Goal: Information Seeking & Learning: Find contact information

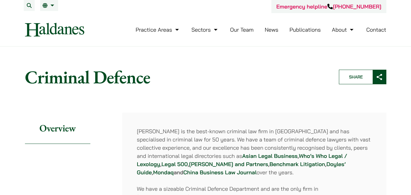
click at [238, 29] on link "Our Team" at bounding box center [241, 29] width 23 height 7
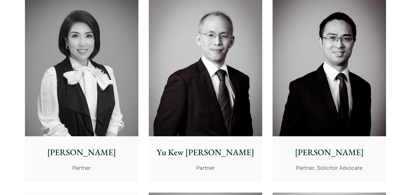
scroll to position [547, 0]
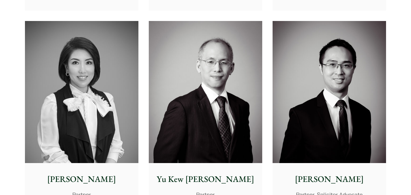
click at [311, 118] on img at bounding box center [328, 92] width 113 height 142
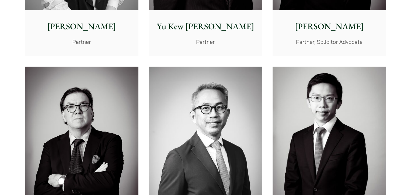
scroll to position [791, 0]
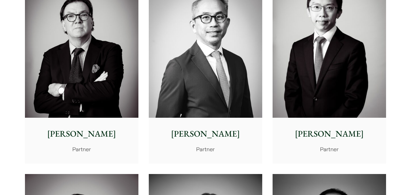
click at [315, 81] on img at bounding box center [328, 47] width 113 height 142
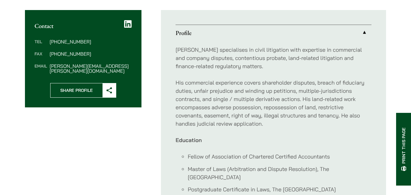
scroll to position [243, 0]
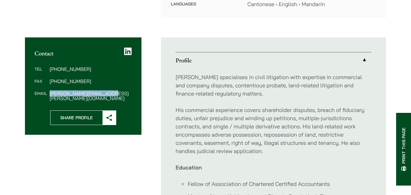
drag, startPoint x: 49, startPoint y: 87, endPoint x: 112, endPoint y: 87, distance: 63.0
click at [112, 91] on dd "nathan.wong@haldanes.com" at bounding box center [91, 96] width 82 height 10
copy dd "nathan.wong@haldanes.com"
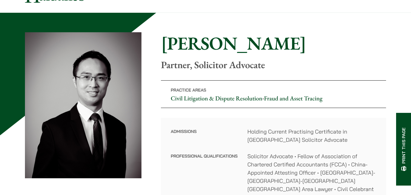
scroll to position [0, 0]
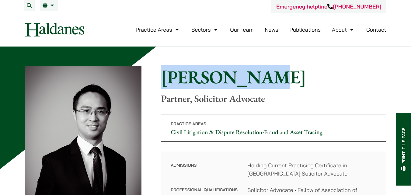
drag, startPoint x: 164, startPoint y: 80, endPoint x: 262, endPoint y: 79, distance: 97.6
click at [262, 79] on h1 "[PERSON_NAME]" at bounding box center [273, 77] width 225 height 22
copy h1 "[PERSON_NAME]"
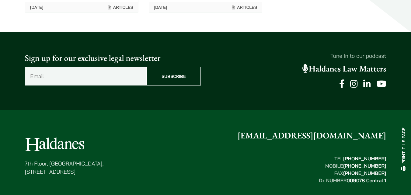
scroll to position [999, 0]
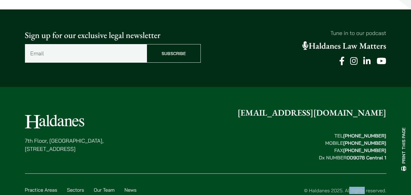
drag, startPoint x: 309, startPoint y: 163, endPoint x: 330, endPoint y: 165, distance: 20.4
click at [330, 187] on div "© Haldanes 2025. All rights reserved. Privacy Policy Accessibility Colophon" at bounding box center [265, 194] width 241 height 15
copy div "Haldanes"
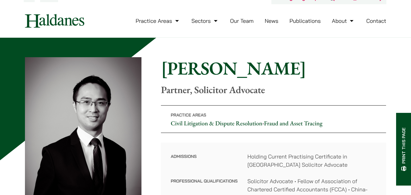
scroll to position [0, 0]
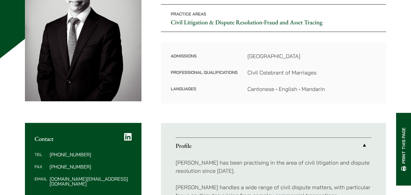
scroll to position [122, 0]
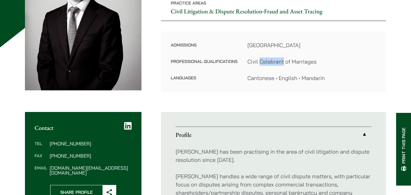
drag, startPoint x: 260, startPoint y: 63, endPoint x: 283, endPoint y: 64, distance: 22.8
click at [283, 64] on dd "Civil Celebrant of Marriages" at bounding box center [311, 61] width 129 height 8
copy dd "Celebrant"
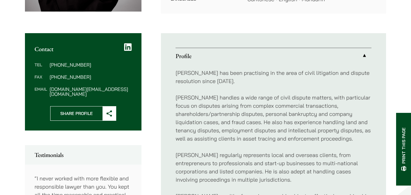
scroll to position [274, 0]
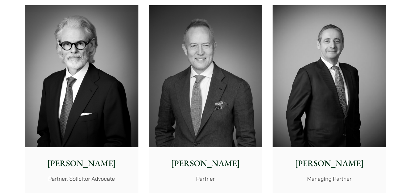
scroll to position [243, 0]
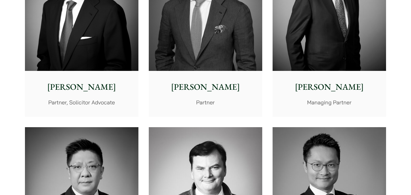
click at [188, 40] on img at bounding box center [205, 0] width 113 height 142
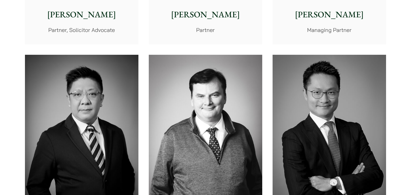
scroll to position [395, 0]
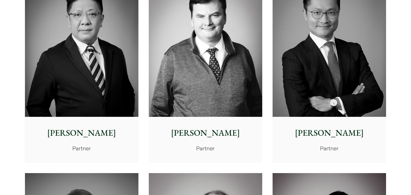
click at [338, 139] on p "Felix Ng" at bounding box center [329, 133] width 104 height 13
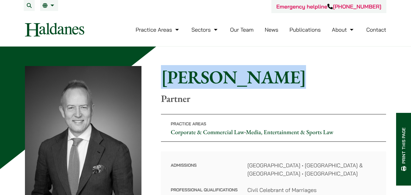
drag, startPoint x: 161, startPoint y: 81, endPoint x: 268, endPoint y: 71, distance: 107.8
click at [268, 71] on h1 "[PERSON_NAME]" at bounding box center [273, 77] width 225 height 22
copy h1 "[PERSON_NAME]"
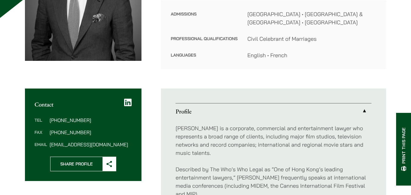
scroll to position [152, 0]
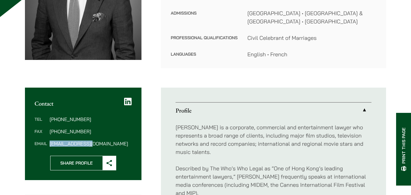
drag, startPoint x: 50, startPoint y: 146, endPoint x: 93, endPoint y: 146, distance: 43.2
click at [93, 146] on dd "jpm@haldanes.com" at bounding box center [91, 143] width 82 height 5
copy dd "jpm@haldanes.com"
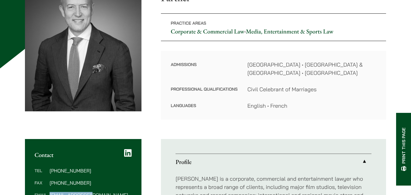
scroll to position [61, 0]
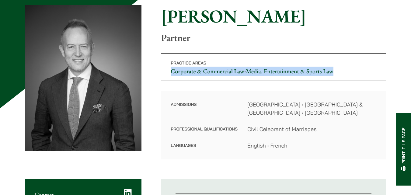
drag, startPoint x: 169, startPoint y: 69, endPoint x: 334, endPoint y: 75, distance: 165.5
click at [334, 75] on p "Practice Areas Corporate & Commercial Law • Media, Entertainment & Sports Law" at bounding box center [273, 67] width 225 height 28
copy p "Corporate & Commercial Law • Media, Entertainment & Sports Law"
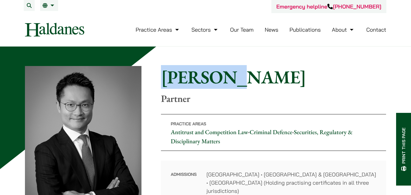
drag, startPoint x: 162, startPoint y: 80, endPoint x: 227, endPoint y: 78, distance: 64.8
click at [227, 78] on h1 "Felix Ng" at bounding box center [273, 77] width 225 height 22
copy h1 "Felix Ng"
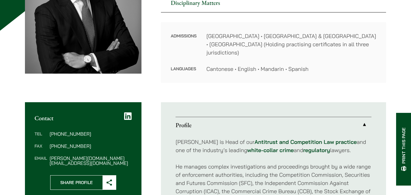
scroll to position [152, 0]
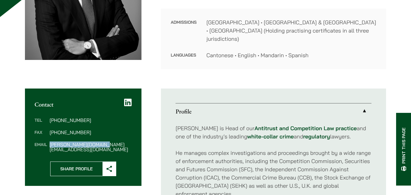
drag, startPoint x: 50, startPoint y: 138, endPoint x: 102, endPoint y: 141, distance: 52.1
click at [102, 141] on div "Tel (852) 2230 2887 Fax (852) 2845 1637 Email felix.ng@haldanes.com" at bounding box center [83, 135] width 117 height 54
copy dd "felix.ng@haldanes.com"
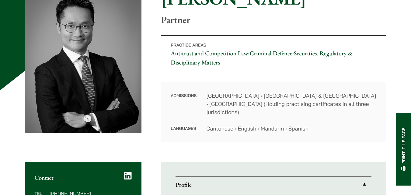
scroll to position [61, 0]
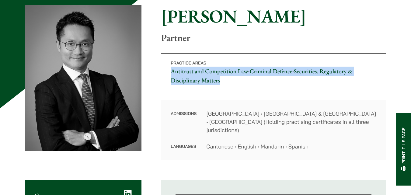
drag, startPoint x: 167, startPoint y: 71, endPoint x: 225, endPoint y: 83, distance: 59.0
click at [225, 83] on p "Practice Areas Antitrust and Competition Law • Criminal Defence • Securities, R…" at bounding box center [273, 71] width 225 height 37
copy p "Antitrust and Competition Law • Criminal Defence • Securities, Regulatory & Dis…"
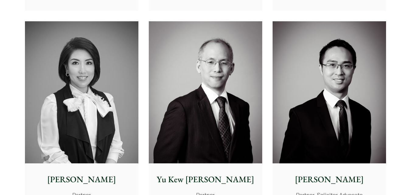
scroll to position [547, 0]
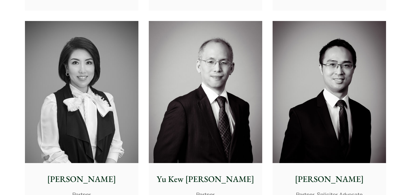
click at [68, 97] on img at bounding box center [81, 92] width 113 height 142
click at [172, 124] on img at bounding box center [205, 92] width 113 height 142
click at [319, 130] on img at bounding box center [328, 92] width 113 height 142
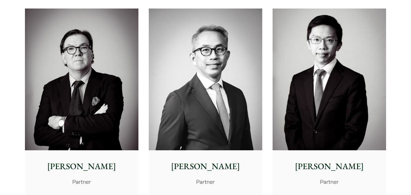
scroll to position [760, 0]
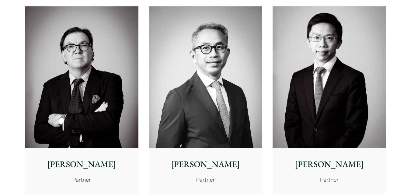
click at [213, 113] on img at bounding box center [205, 77] width 113 height 142
click at [335, 130] on img at bounding box center [328, 77] width 113 height 142
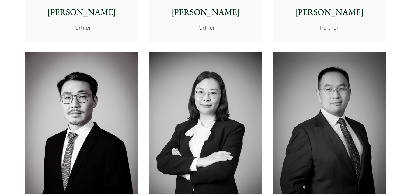
scroll to position [1004, 0]
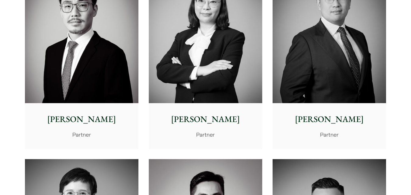
click at [106, 106] on div "Willard Li Partner" at bounding box center [81, 125] width 113 height 45
click at [174, 119] on p "[PERSON_NAME]" at bounding box center [206, 119] width 104 height 13
click at [291, 103] on div "Paul Wang Partner" at bounding box center [328, 125] width 113 height 45
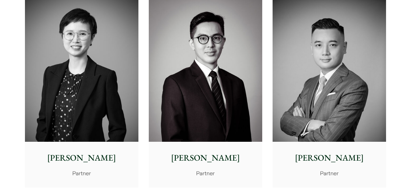
scroll to position [1216, 0]
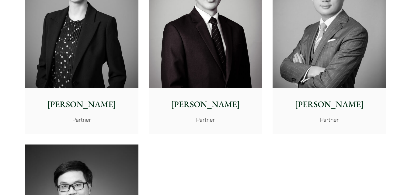
click at [77, 82] on img at bounding box center [81, 17] width 113 height 142
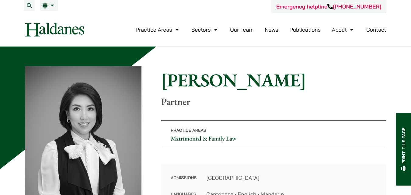
scroll to position [91, 0]
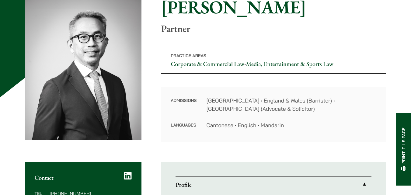
scroll to position [91, 0]
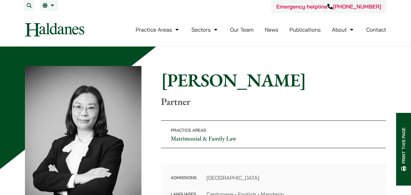
scroll to position [61, 0]
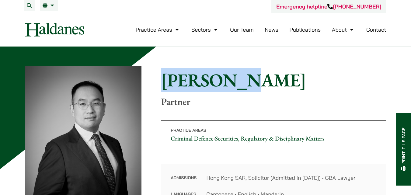
drag, startPoint x: 162, startPoint y: 83, endPoint x: 236, endPoint y: 89, distance: 73.9
click at [236, 89] on h1 "[PERSON_NAME]" at bounding box center [273, 80] width 225 height 22
copy h1 "[PERSON_NAME]"
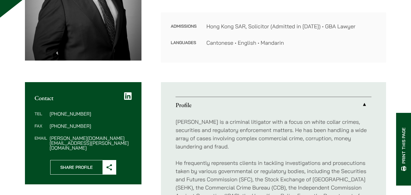
scroll to position [152, 0]
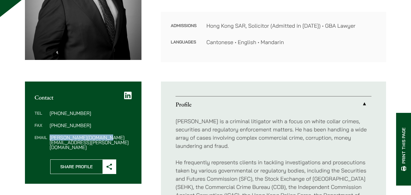
drag, startPoint x: 50, startPoint y: 138, endPoint x: 107, endPoint y: 140, distance: 57.2
click at [107, 140] on div "Tel (852) 2230 2823 Fax (852) 2845 1637 Email paul.wang@haldanes.com" at bounding box center [83, 130] width 117 height 58
copy dd "paul.wang@haldanes.com"
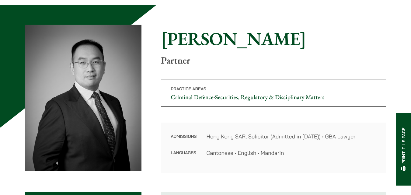
scroll to position [30, 0]
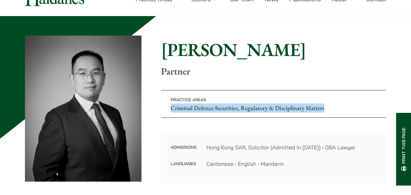
drag, startPoint x: 169, startPoint y: 107, endPoint x: 327, endPoint y: 104, distance: 157.9
click at [327, 104] on p "Practice Areas Criminal Defence • Securities, Regulatory & Disciplinary Matters" at bounding box center [273, 104] width 225 height 28
copy p "Criminal Defence • Securities, Regulatory & Disciplinary Matters"
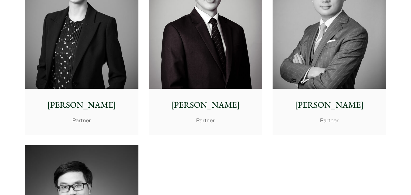
scroll to position [1216, 0]
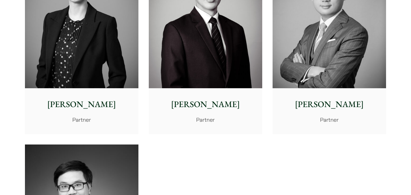
click at [203, 106] on p "[PERSON_NAME]" at bounding box center [206, 104] width 104 height 13
click at [313, 96] on div "[PERSON_NAME] Partner" at bounding box center [328, 110] width 113 height 45
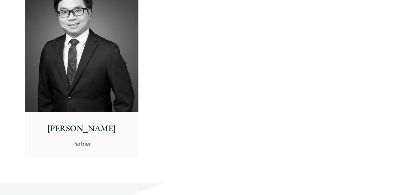
scroll to position [1399, 0]
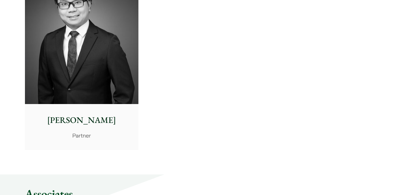
click at [65, 77] on img at bounding box center [81, 33] width 113 height 142
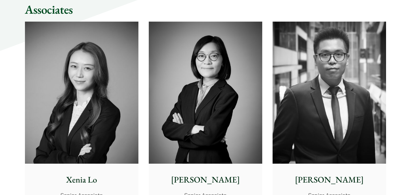
scroll to position [1642, 0]
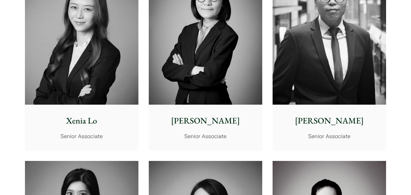
click at [102, 84] on img at bounding box center [81, 34] width 113 height 142
click at [184, 125] on p "[PERSON_NAME]" at bounding box center [206, 120] width 104 height 13
click at [315, 116] on p "[PERSON_NAME]" at bounding box center [329, 120] width 104 height 13
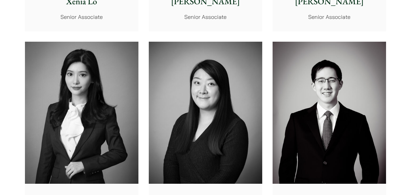
scroll to position [1794, 0]
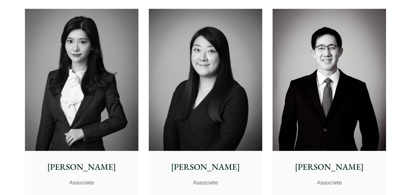
click at [99, 124] on img at bounding box center [81, 80] width 113 height 142
click at [210, 154] on div "Christina Ma Associate" at bounding box center [205, 173] width 113 height 45
click at [336, 122] on img at bounding box center [328, 80] width 113 height 142
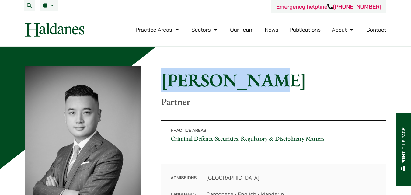
drag, startPoint x: 161, startPoint y: 84, endPoint x: 263, endPoint y: 83, distance: 101.3
click at [263, 83] on h1 "[PERSON_NAME]" at bounding box center [273, 80] width 225 height 22
copy h1 "Timothy Wan"
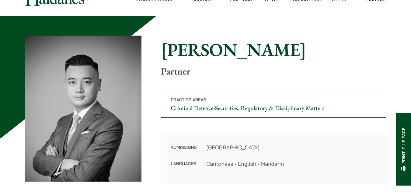
scroll to position [122, 0]
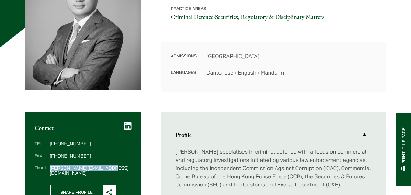
drag, startPoint x: 50, startPoint y: 167, endPoint x: 112, endPoint y: 170, distance: 62.1
click at [112, 170] on dd "[PERSON_NAME][EMAIL_ADDRESS][DOMAIN_NAME]" at bounding box center [91, 170] width 82 height 10
copy dd "timothy.wan@haldanes.com"
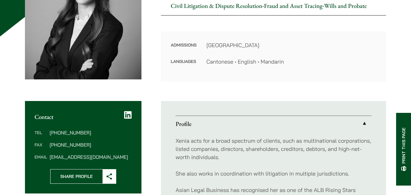
scroll to position [152, 0]
